Goal: Obtain resource: Obtain resource

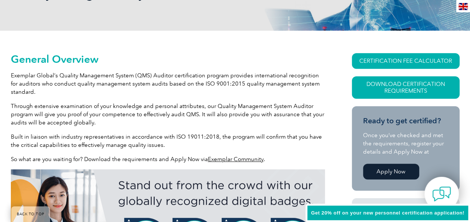
scroll to position [147, 0]
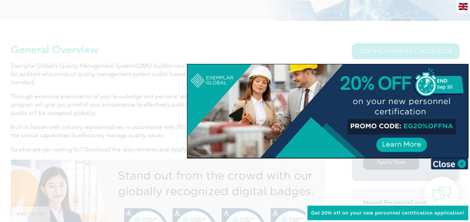
click at [221, 24] on div at bounding box center [235, 111] width 470 height 222
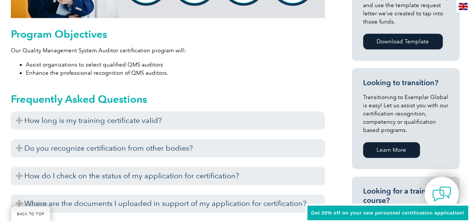
scroll to position [409, 0]
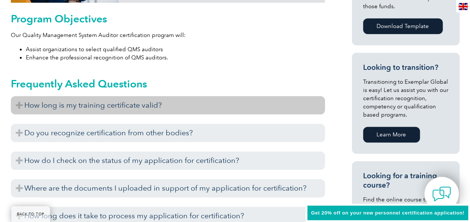
click at [174, 103] on h3 "How long is my training certificate valid?" at bounding box center [168, 105] width 314 height 18
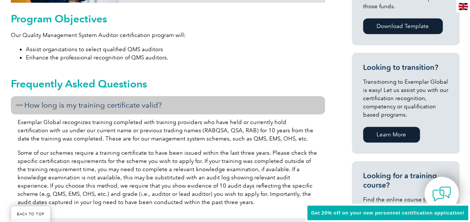
click at [175, 103] on h3 "How long is my training certificate valid?" at bounding box center [168, 105] width 314 height 18
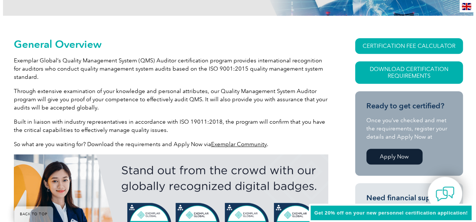
scroll to position [147, 0]
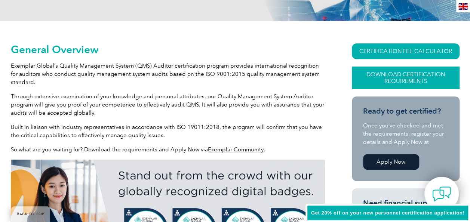
click at [381, 74] on link "Download Certification Requirements" at bounding box center [406, 78] width 108 height 22
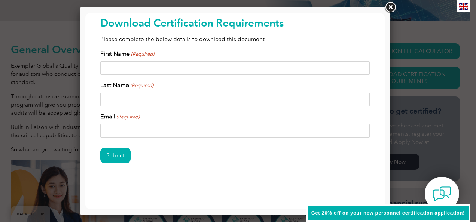
scroll to position [0, 0]
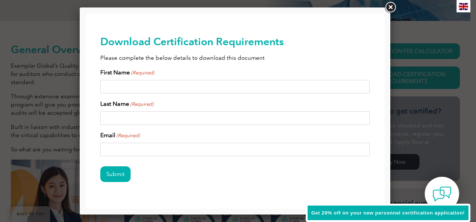
click at [195, 91] on input "First Name (Required)" at bounding box center [234, 86] width 269 height 13
click at [295, 180] on div "Submit" at bounding box center [234, 175] width 269 height 33
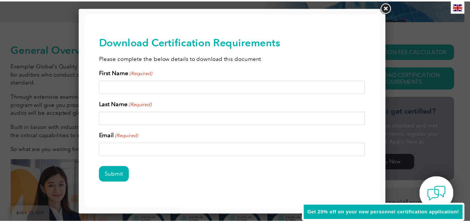
scroll to position [19, 0]
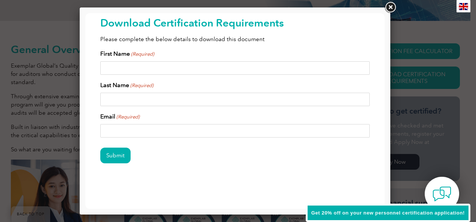
click at [392, 7] on link at bounding box center [390, 7] width 13 height 13
